Goal: Go to known website: Access a specific website the user already knows

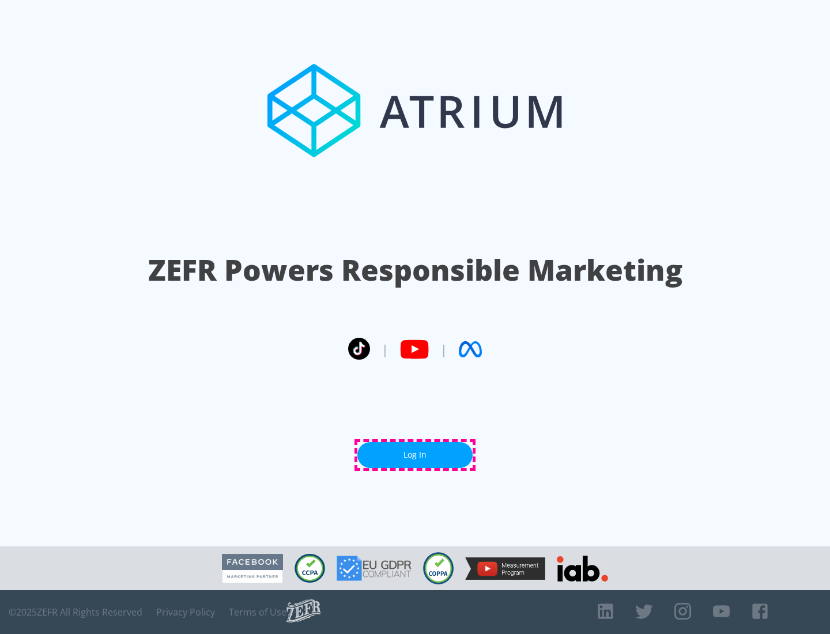
click at [415, 455] on link "Log In" at bounding box center [414, 455] width 115 height 26
